Goal: Information Seeking & Learning: Find specific fact

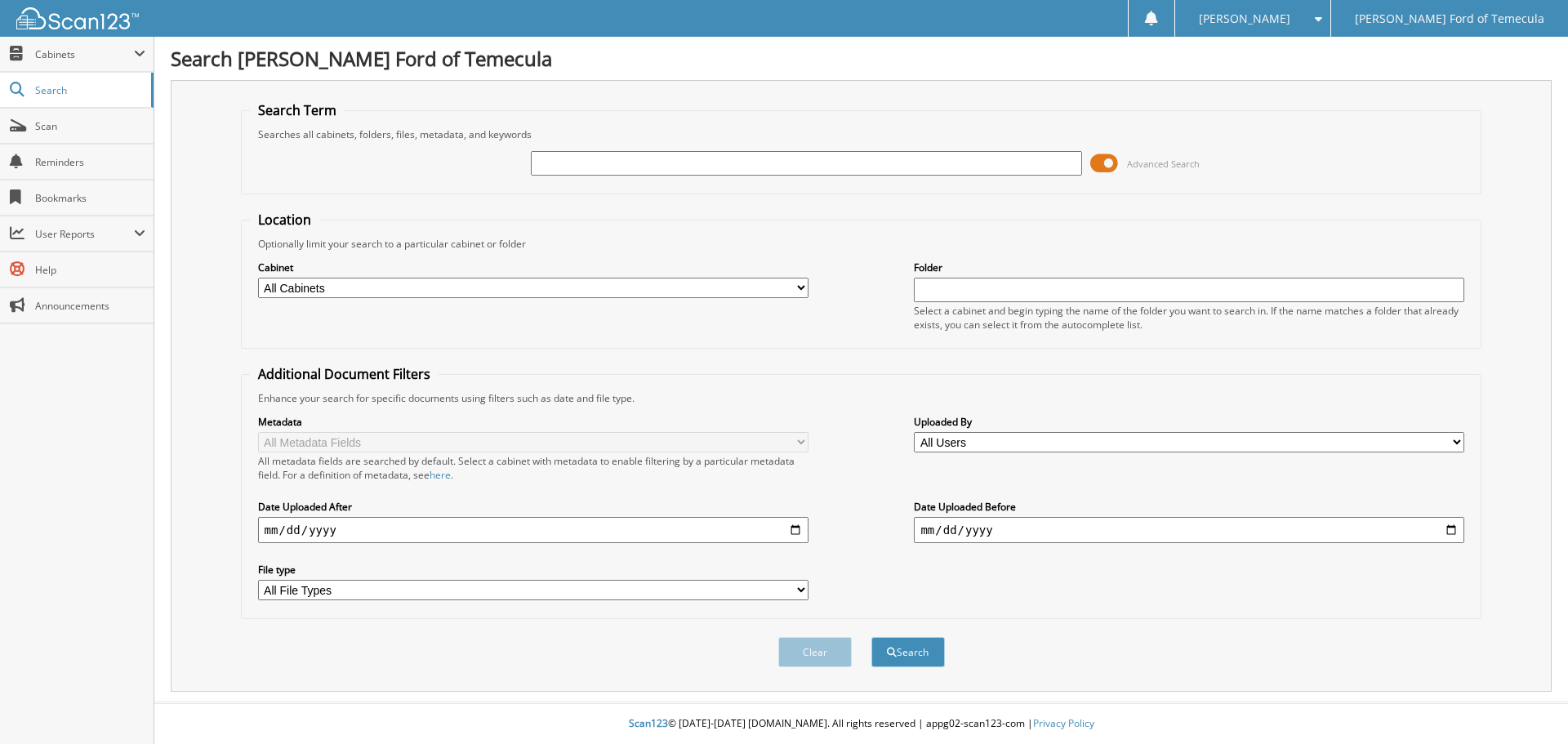
click at [679, 160] on input "text" at bounding box center [806, 163] width 550 height 25
type input "3300818"
click at [872, 637] on button "Search" at bounding box center [909, 652] width 74 height 30
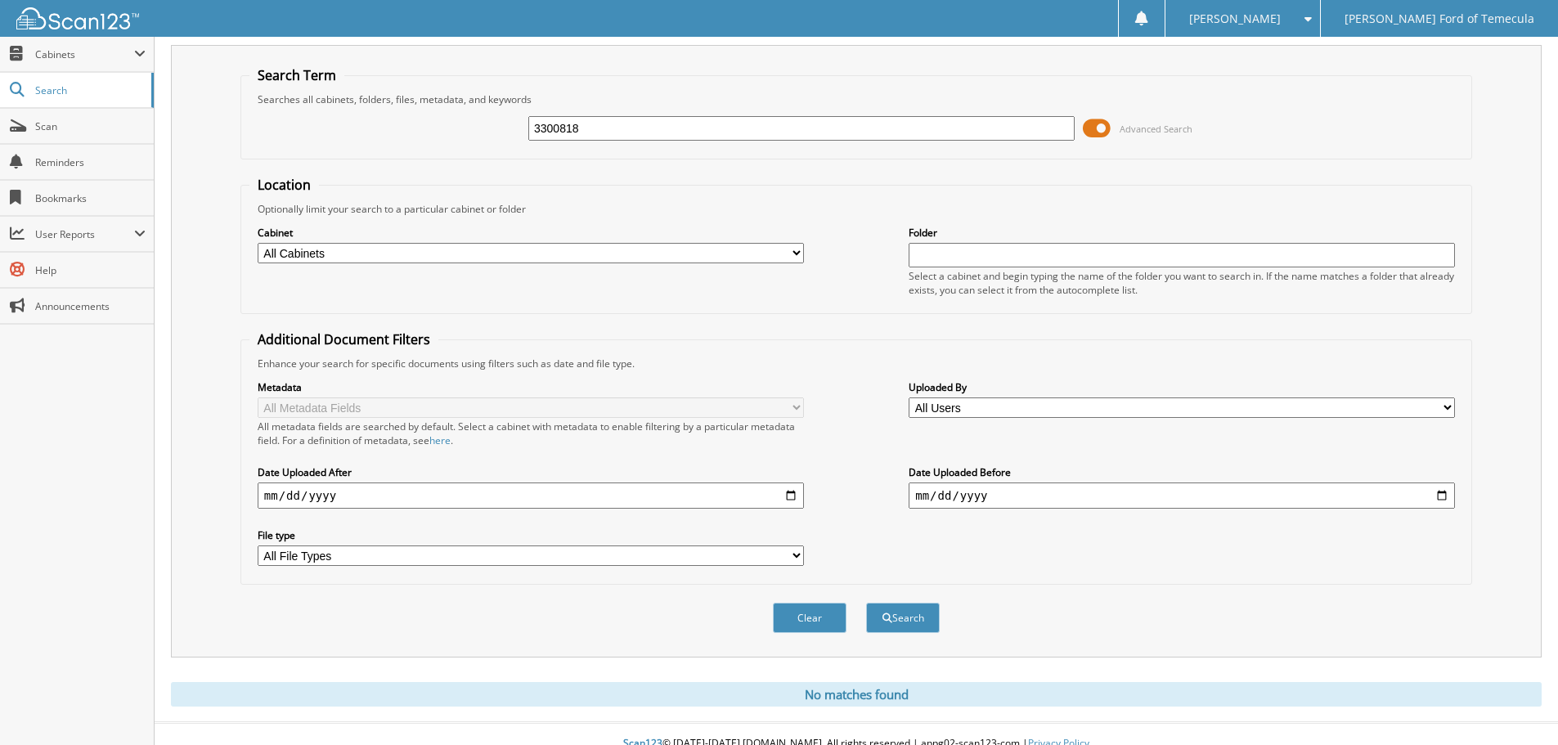
scroll to position [55, 0]
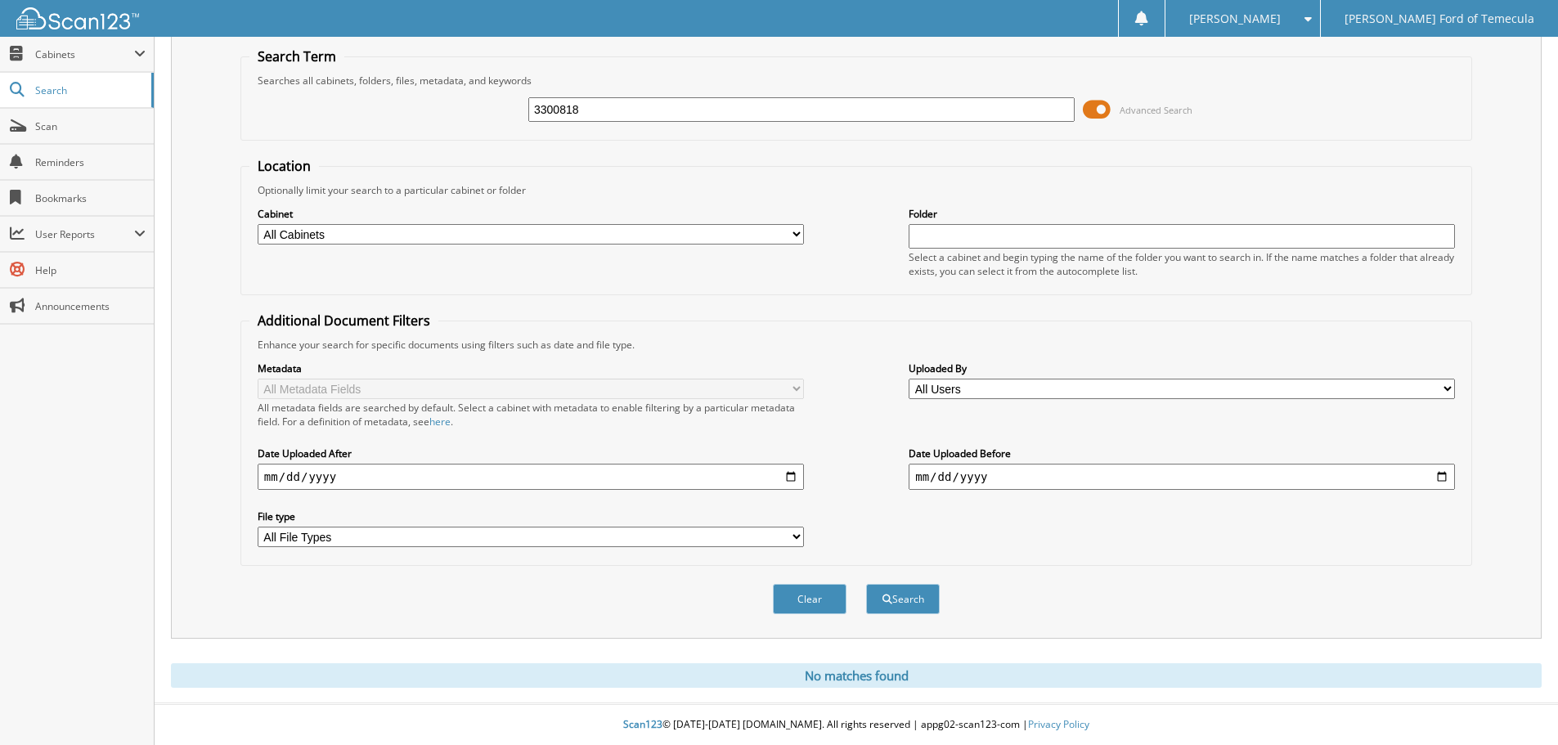
drag, startPoint x: 641, startPoint y: 106, endPoint x: 352, endPoint y: 110, distance: 289.6
click at [356, 111] on div "3300818 Advanced Search" at bounding box center [856, 110] width 1214 height 44
type input "3"
type input "3297744"
click at [866, 584] on button "Search" at bounding box center [903, 599] width 74 height 30
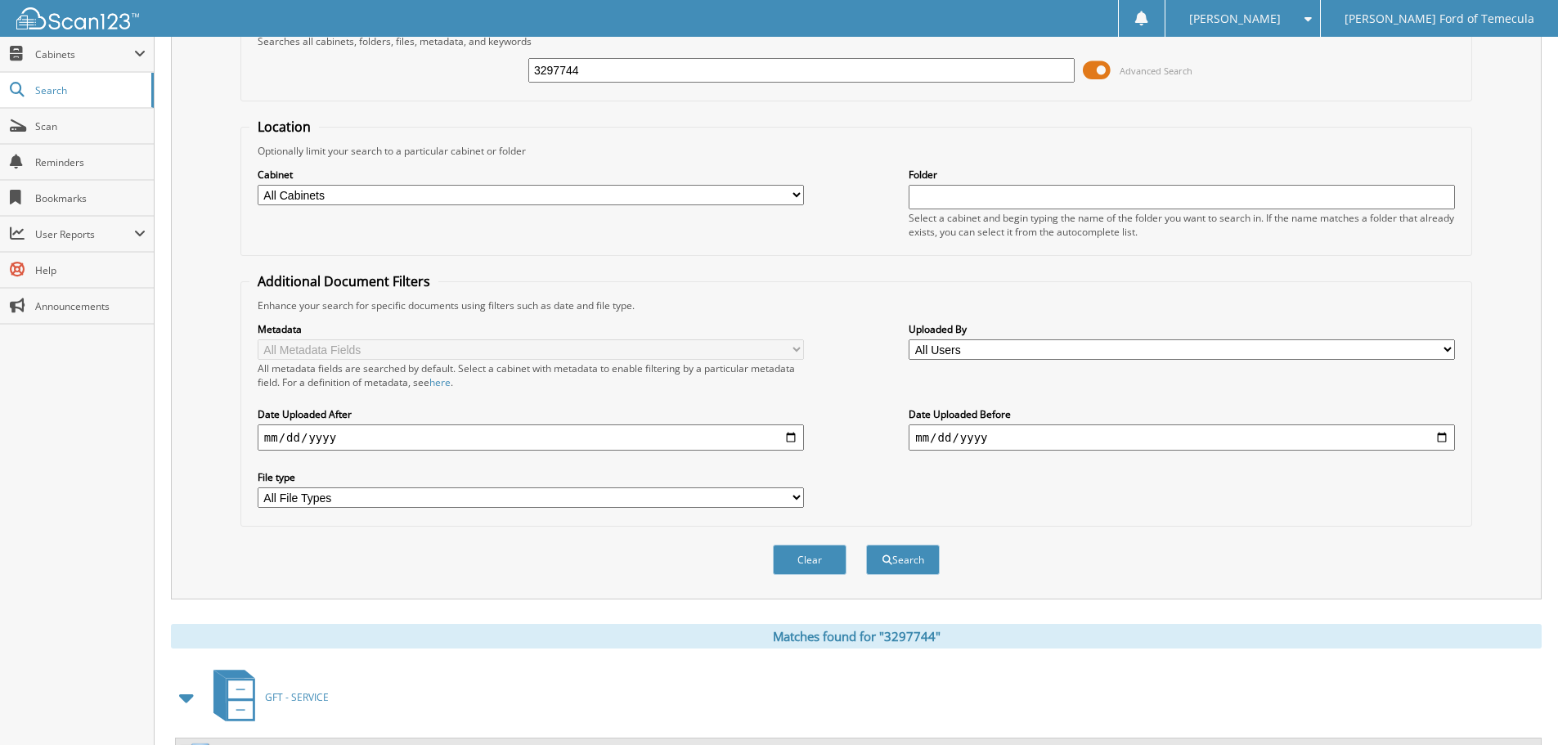
scroll to position [169, 0]
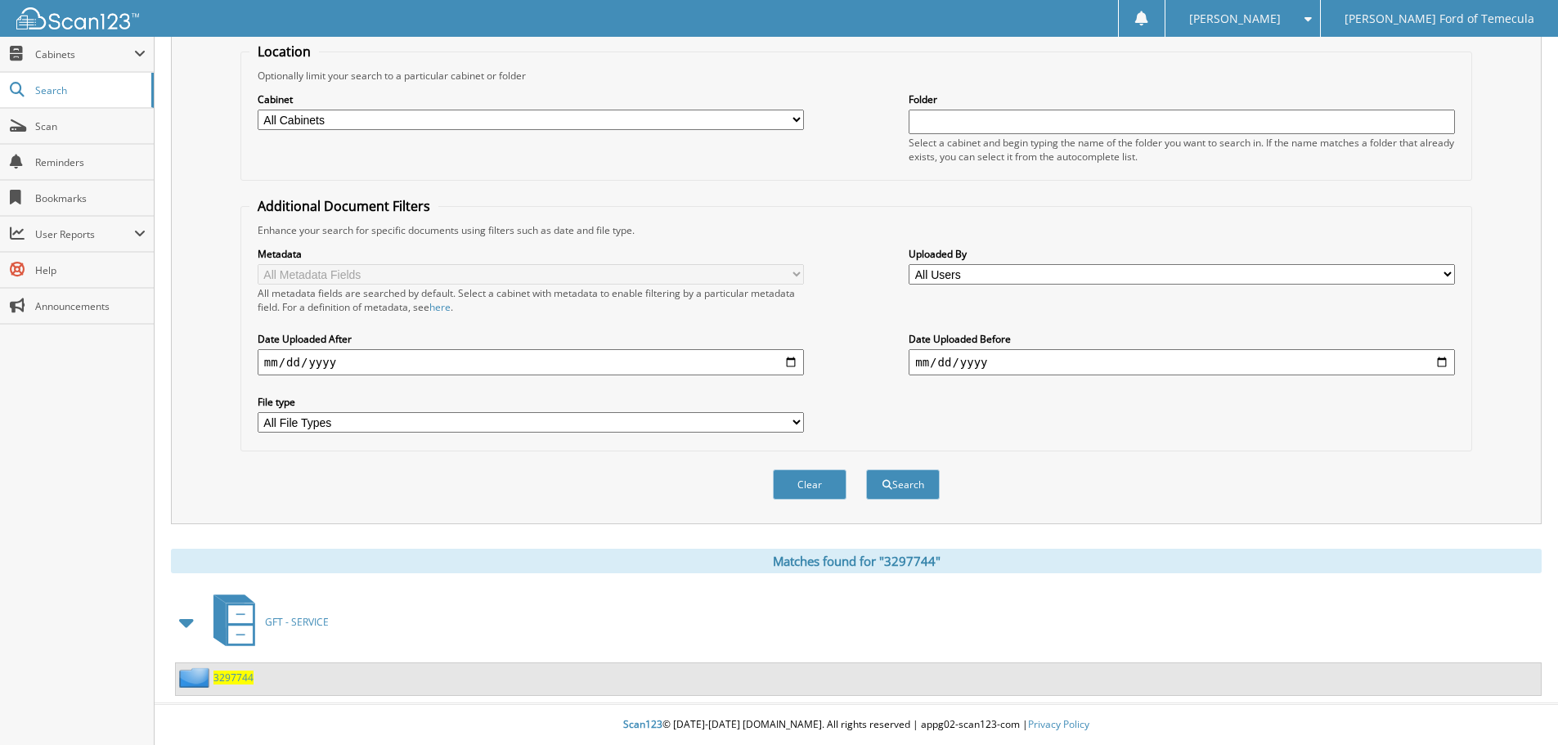
click at [249, 679] on span "3297744" at bounding box center [233, 678] width 40 height 14
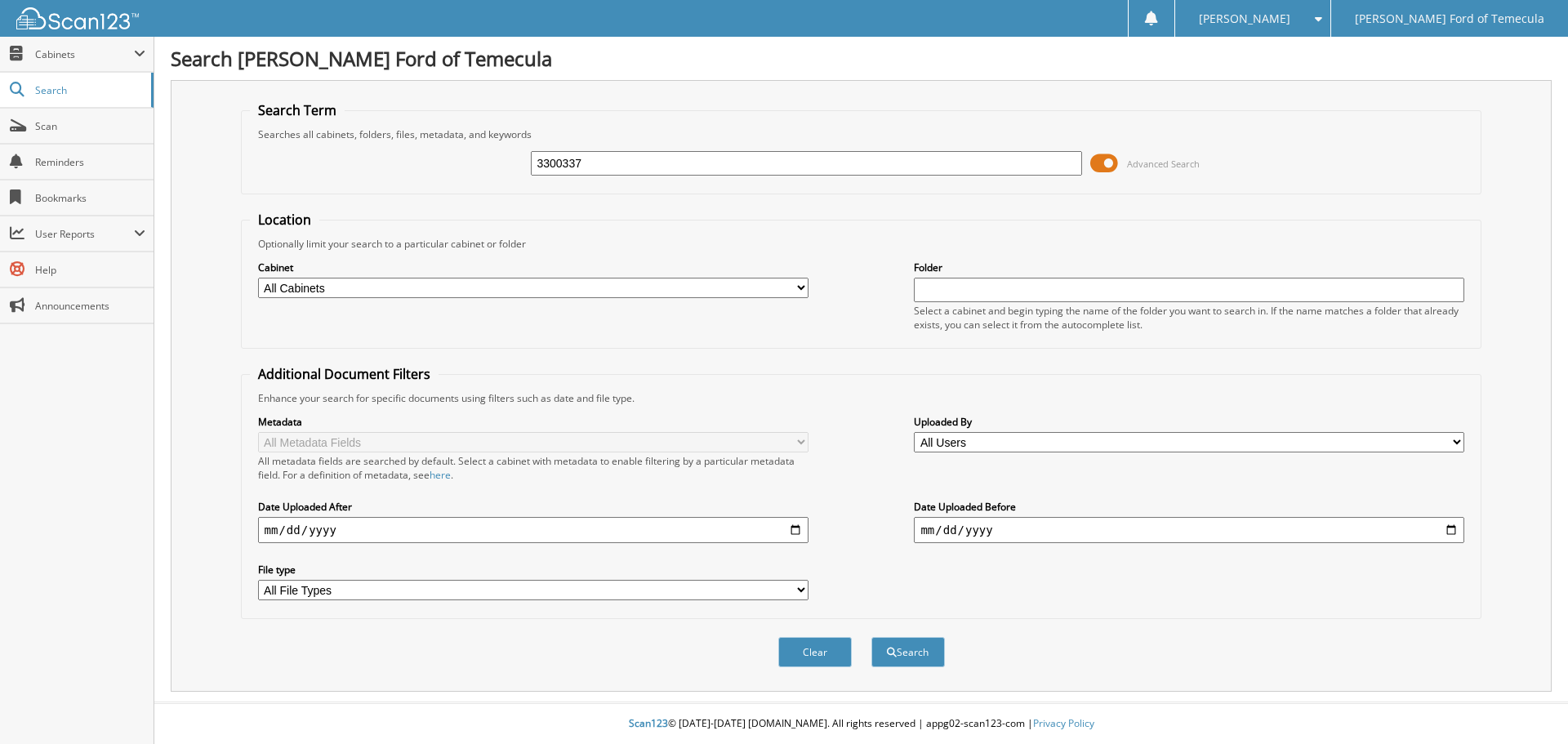
type input "3300337"
click at [872, 637] on button "Search" at bounding box center [909, 652] width 74 height 30
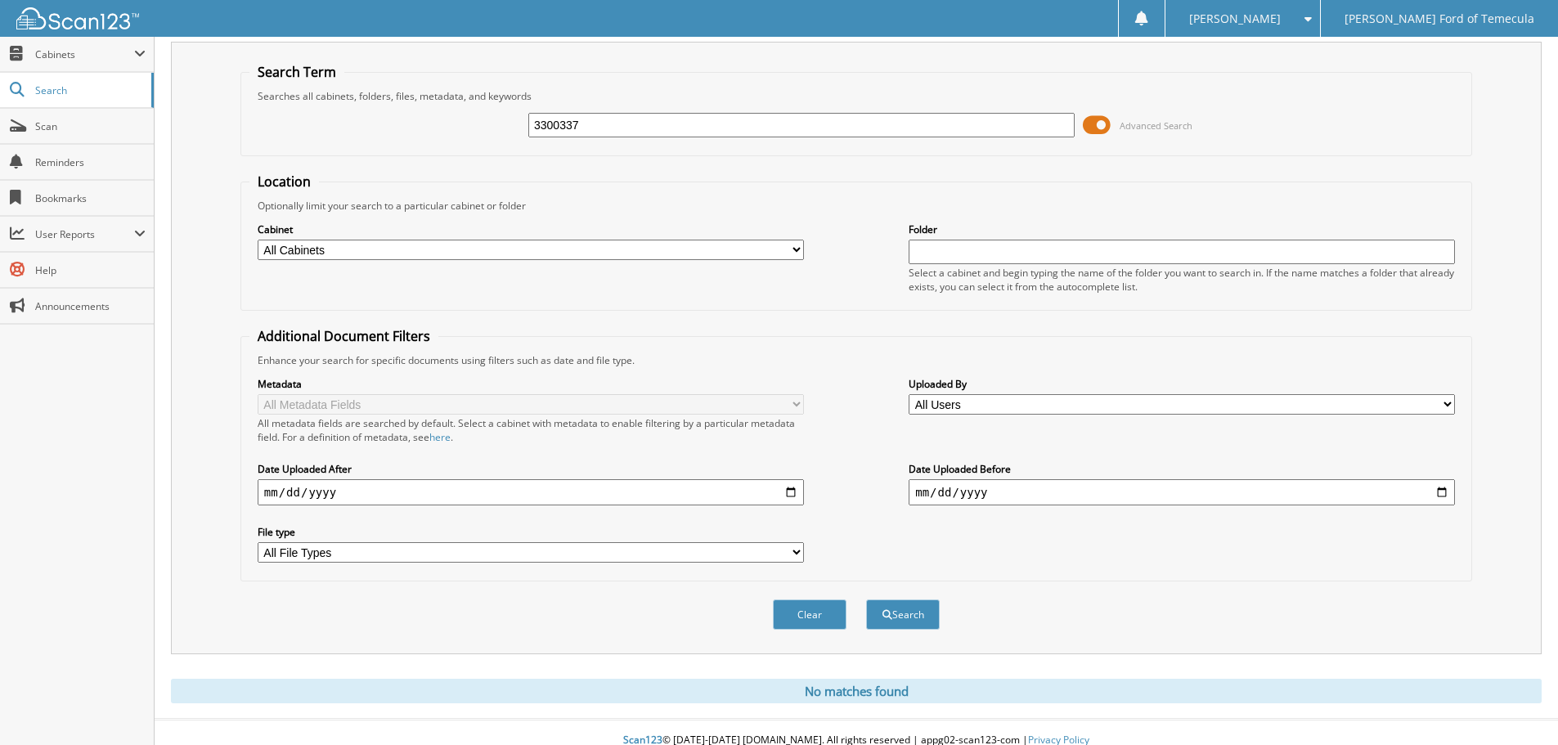
scroll to position [55, 0]
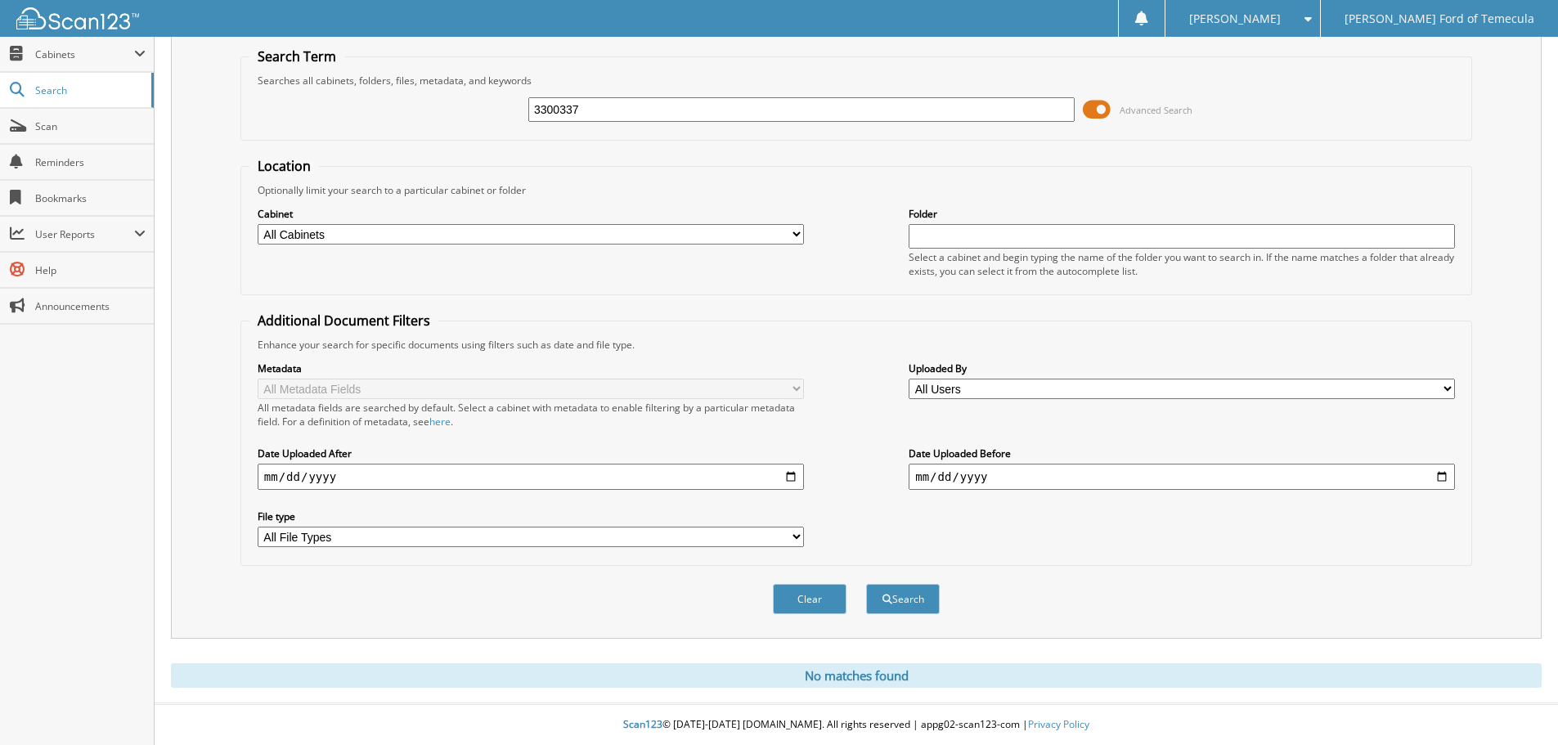
drag, startPoint x: 423, startPoint y: 124, endPoint x: 274, endPoint y: 112, distance: 149.3
click at [313, 120] on div "3300337 Advanced Search" at bounding box center [856, 110] width 1214 height 44
type input "3297059"
click at [866, 584] on button "Search" at bounding box center [903, 599] width 74 height 30
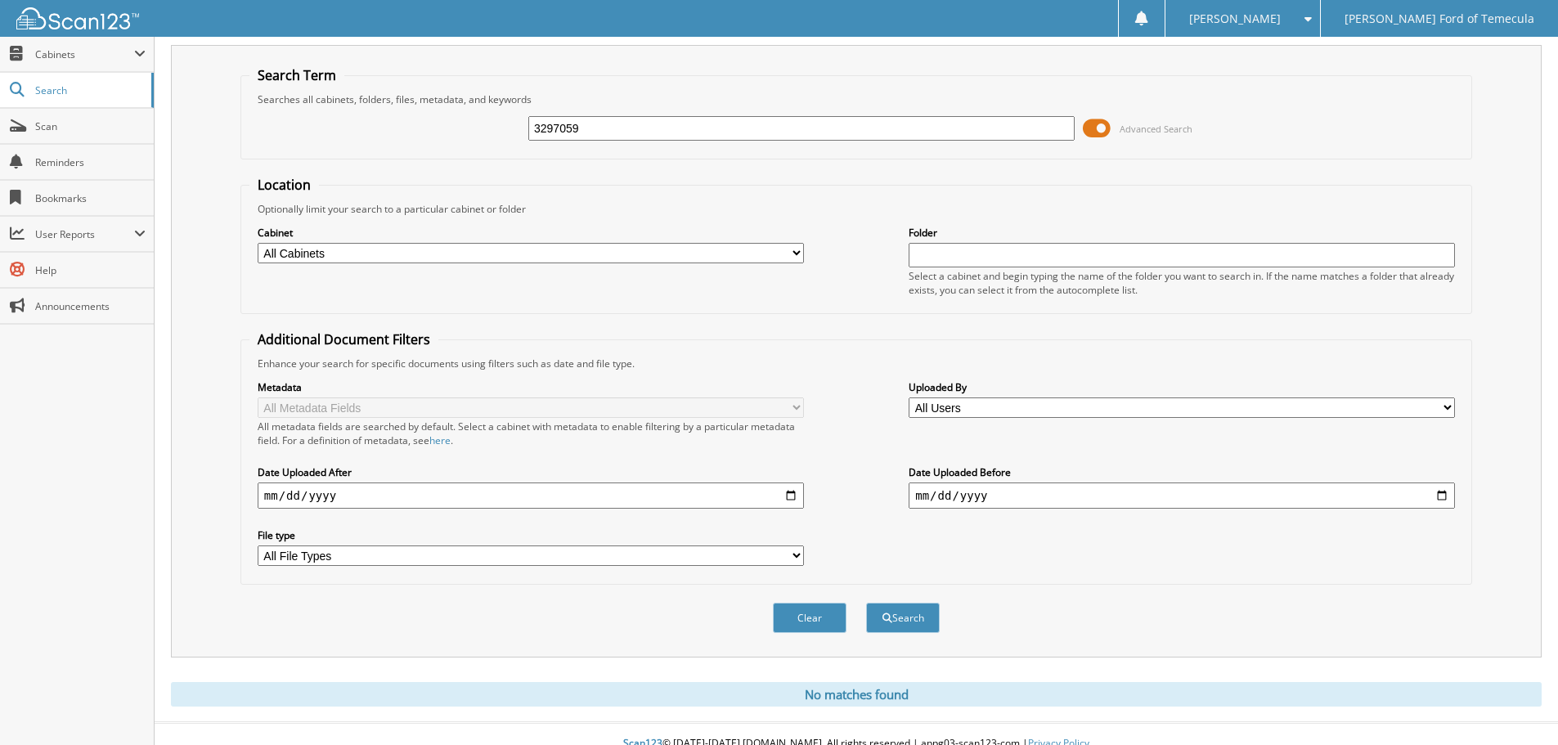
scroll to position [55, 0]
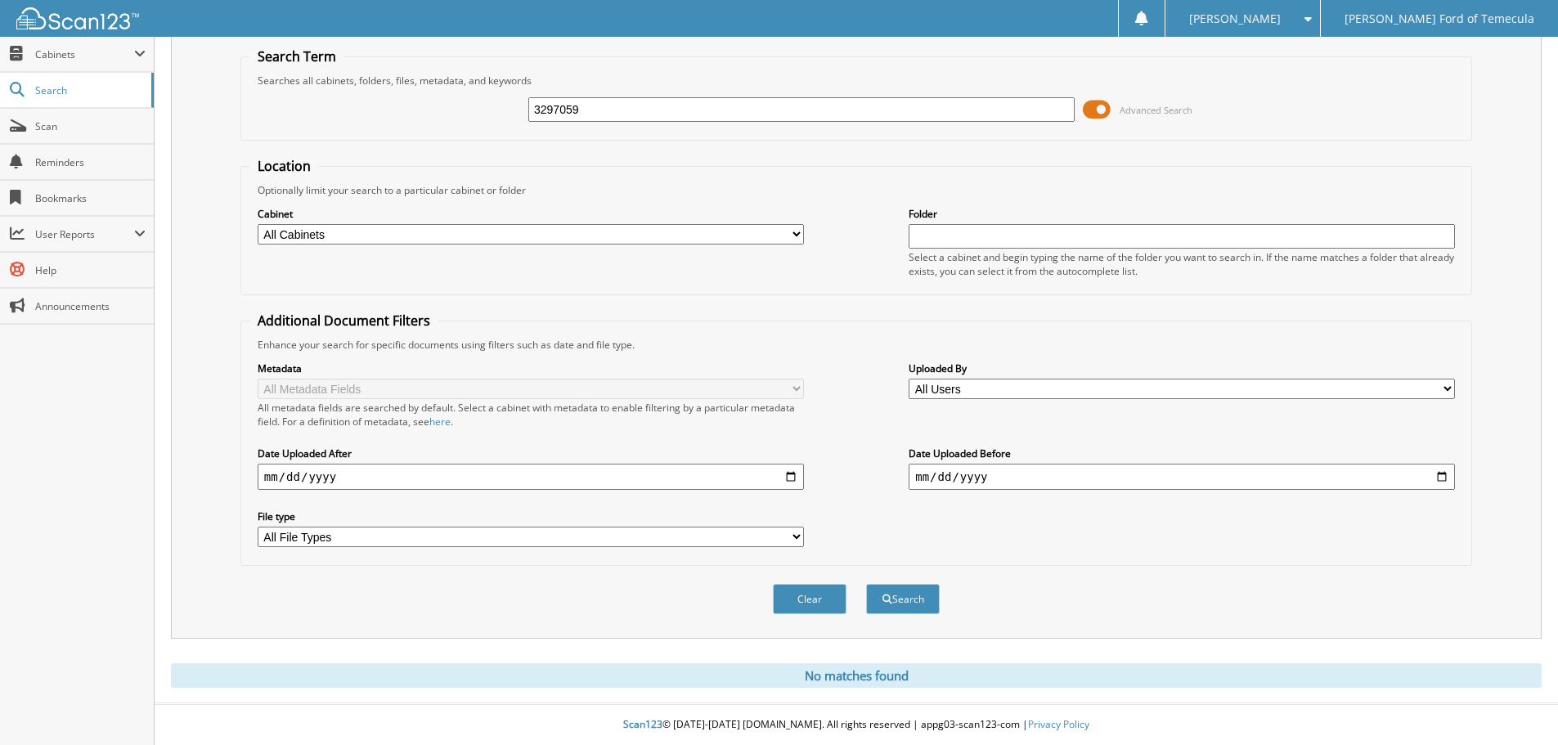
click at [675, 107] on input "3297059" at bounding box center [801, 109] width 546 height 25
click at [866, 584] on button "Search" at bounding box center [903, 599] width 74 height 30
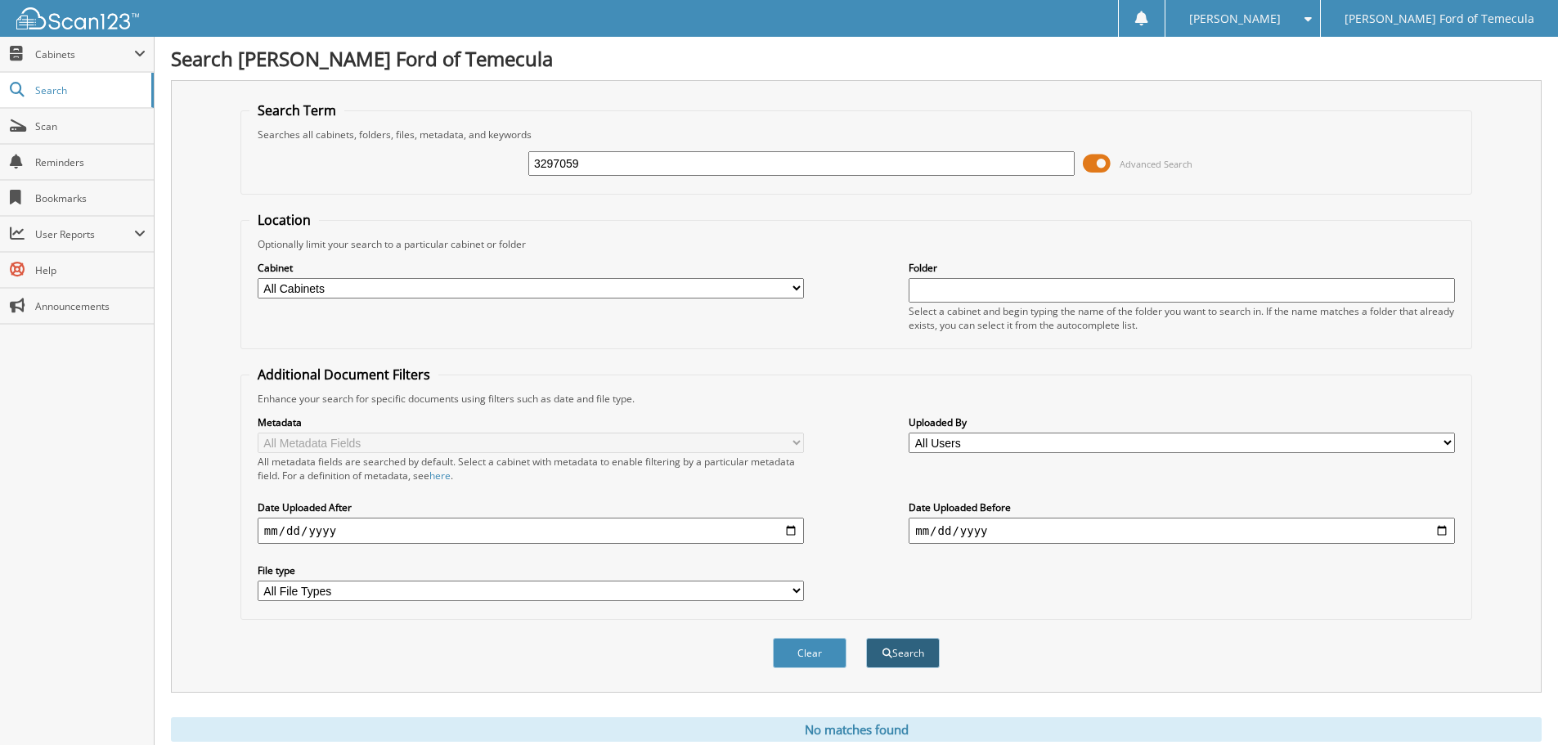
click at [900, 649] on button "Search" at bounding box center [903, 653] width 74 height 30
click at [56, 129] on span "Scan" at bounding box center [90, 126] width 110 height 14
